Goal: Task Accomplishment & Management: Manage account settings

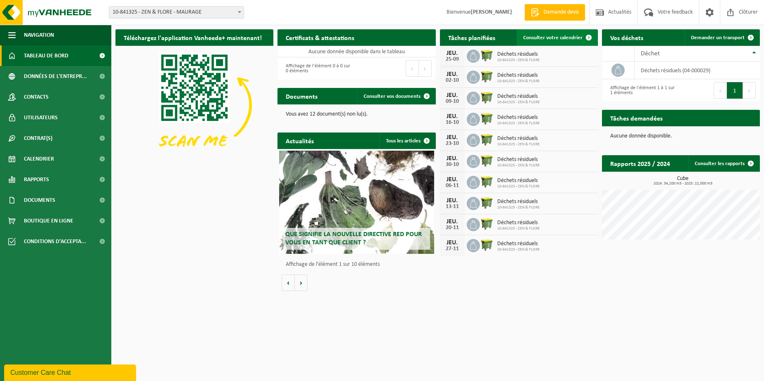
click at [591, 38] on span at bounding box center [589, 37] width 16 height 16
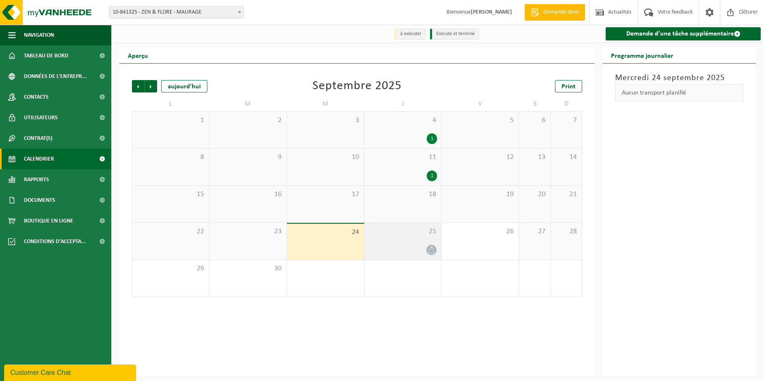
click at [433, 250] on icon at bounding box center [431, 249] width 7 height 7
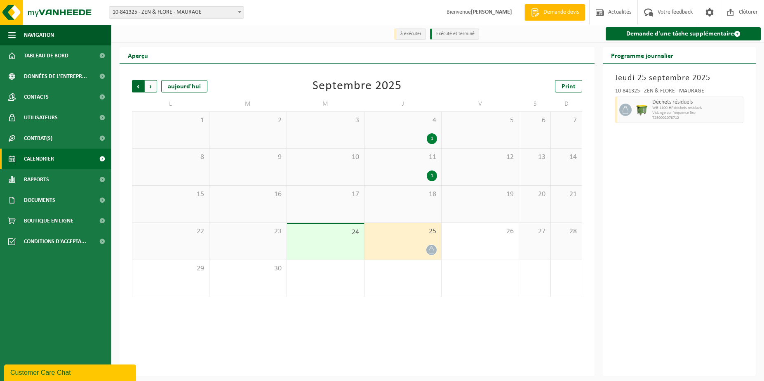
click at [151, 87] on span "Suivant" at bounding box center [151, 86] width 12 height 12
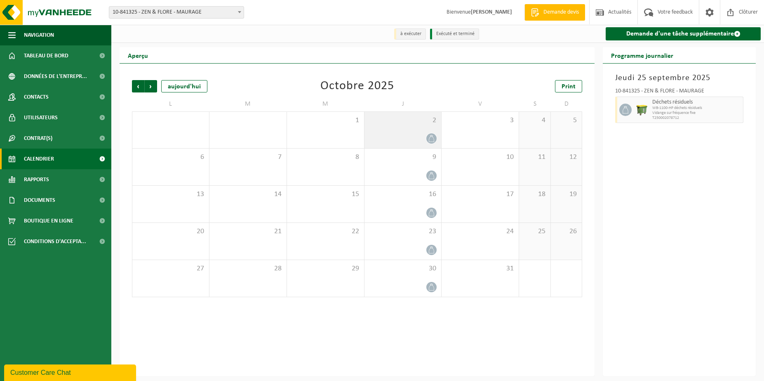
click at [432, 139] on icon at bounding box center [431, 138] width 7 height 7
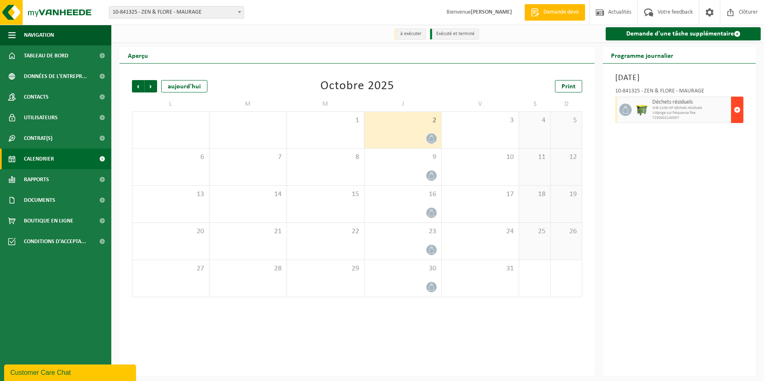
click at [739, 111] on span "button" at bounding box center [737, 109] width 7 height 16
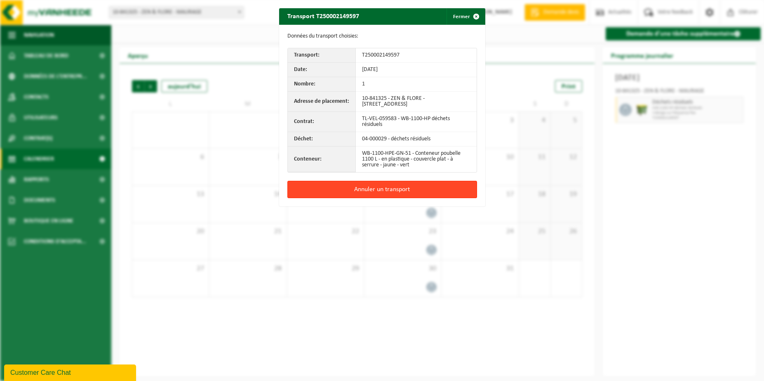
click at [394, 189] on button "Annuler un transport" at bounding box center [382, 189] width 190 height 17
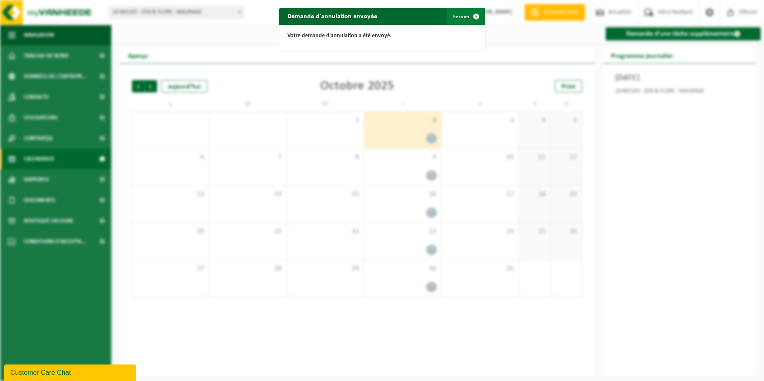
click at [476, 15] on span "button" at bounding box center [476, 16] width 16 height 16
